Goal: Transaction & Acquisition: Book appointment/travel/reservation

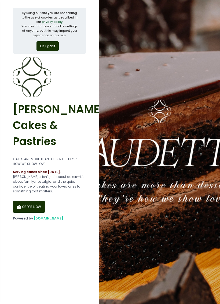
click at [24, 201] on button "ORDER NOW" at bounding box center [29, 207] width 32 height 12
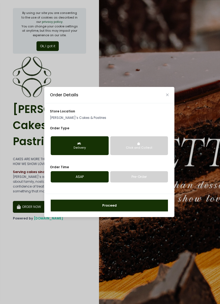
click at [56, 143] on button "Delivery" at bounding box center [80, 145] width 58 height 19
click at [65, 144] on button "Delivery" at bounding box center [80, 145] width 58 height 19
click at [157, 176] on link "Pre-Order" at bounding box center [139, 176] width 58 height 11
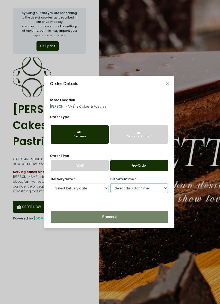
click at [154, 185] on select "Select dispatch time 05:30 PM - 06:00 PM" at bounding box center [139, 188] width 58 height 10
click at [76, 191] on div "Delivery date * Select Delivery date Thursday, Oct 2nd Friday, Oct 3rd Saturday…" at bounding box center [80, 185] width 58 height 17
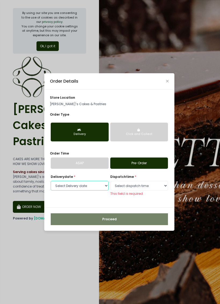
click at [88, 187] on select "Select Delivery date Thursday, Oct 2nd Friday, Oct 3rd Saturday, Oct 4th Monday…" at bounding box center [80, 186] width 58 height 10
select select "2025-10-09"
click at [155, 187] on select "Select dispatch time 09:30 AM - 10:00 AM 10:00 AM - 10:30 AM 10:30 AM - 11:00 A…" at bounding box center [139, 186] width 58 height 10
select select "16:00"
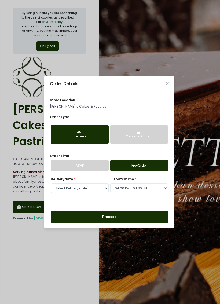
click at [67, 132] on button "Delivery" at bounding box center [80, 134] width 58 height 19
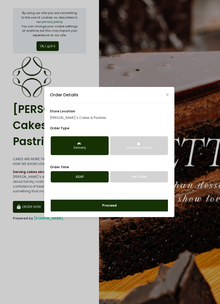
click at [168, 96] on icon "Close" at bounding box center [167, 94] width 3 height 3
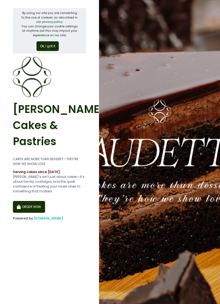
click at [170, 232] on img at bounding box center [159, 152] width 121 height 304
click at [40, 47] on button "Ok, I got it" at bounding box center [47, 46] width 22 height 10
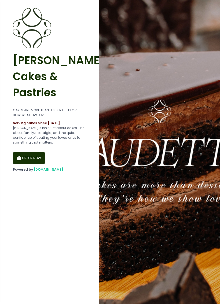
click at [27, 152] on button "ORDER NOW" at bounding box center [29, 158] width 32 height 12
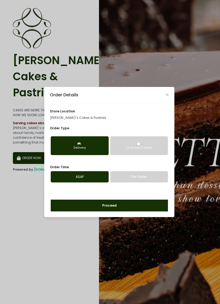
click at [171, 94] on div "Order Details" at bounding box center [109, 95] width 130 height 16
click at [167, 95] on icon "Close" at bounding box center [167, 94] width 3 height 3
